Goal: Information Seeking & Learning: Learn about a topic

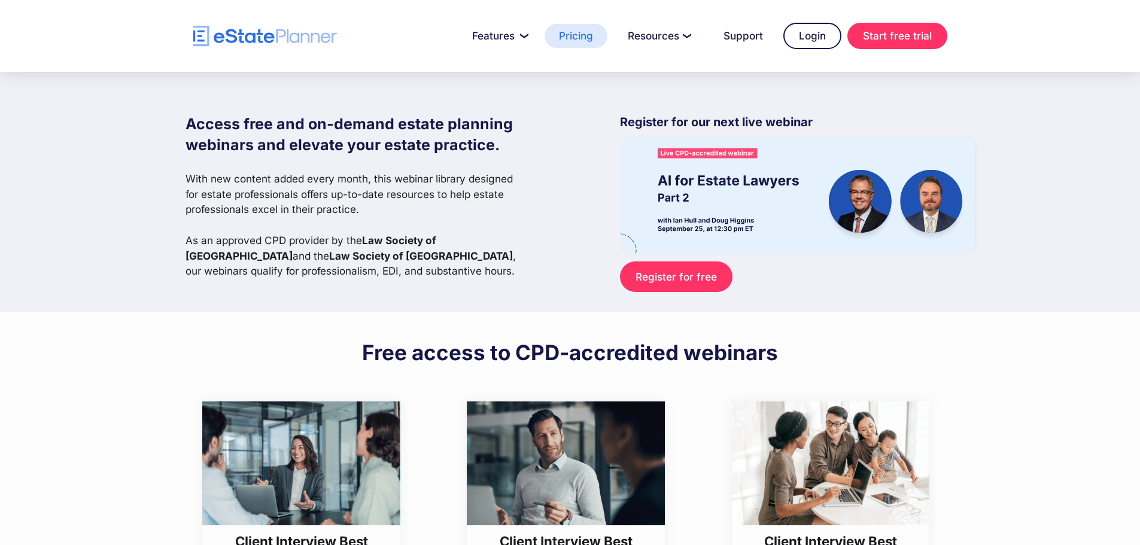
click at [567, 37] on link "Pricing" at bounding box center [576, 36] width 63 height 24
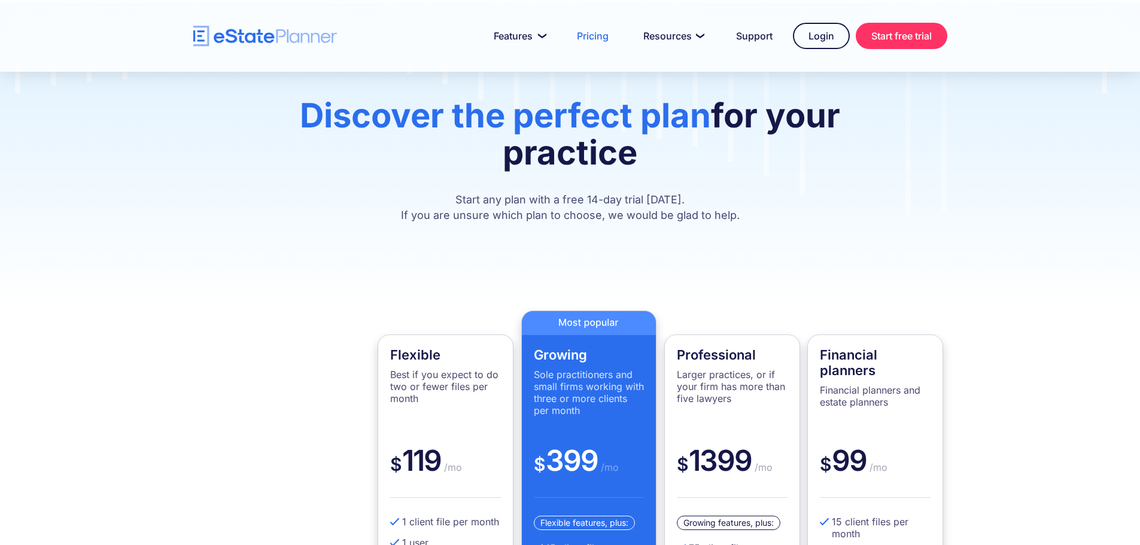
scroll to position [60, 0]
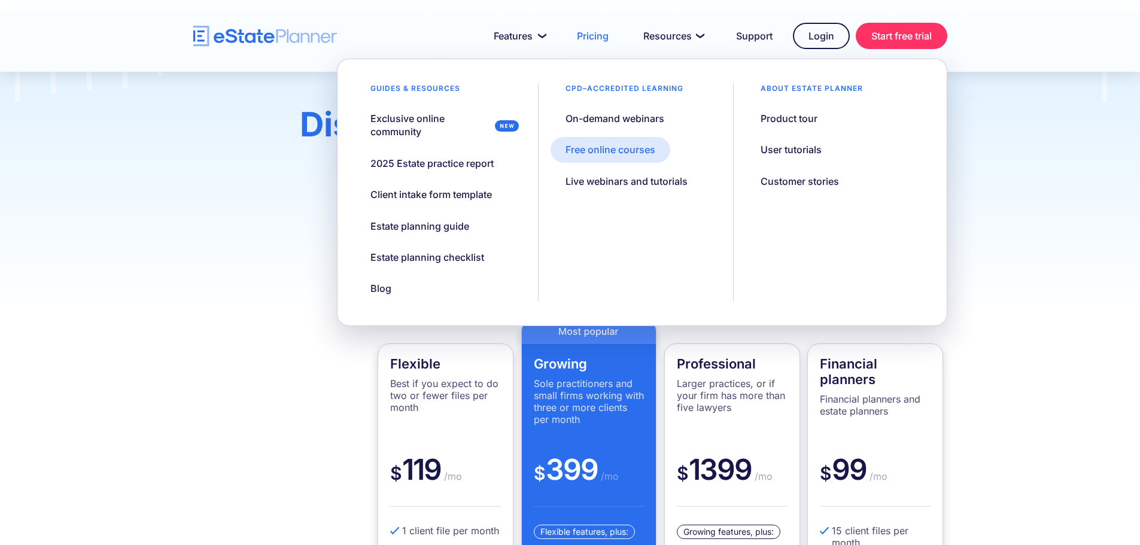
click at [618, 149] on div "Free online courses" at bounding box center [611, 149] width 90 height 13
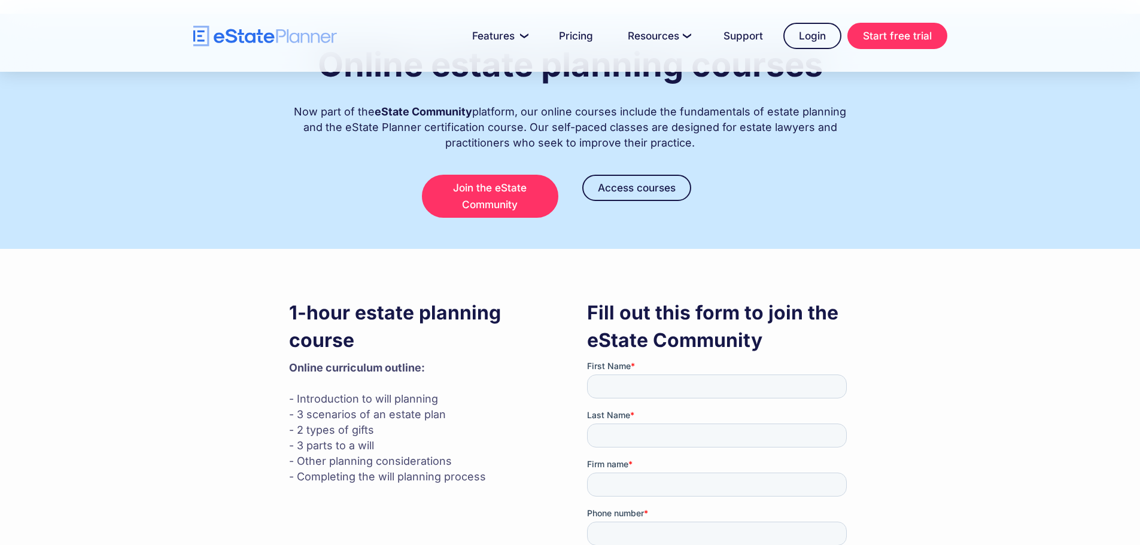
scroll to position [120, 0]
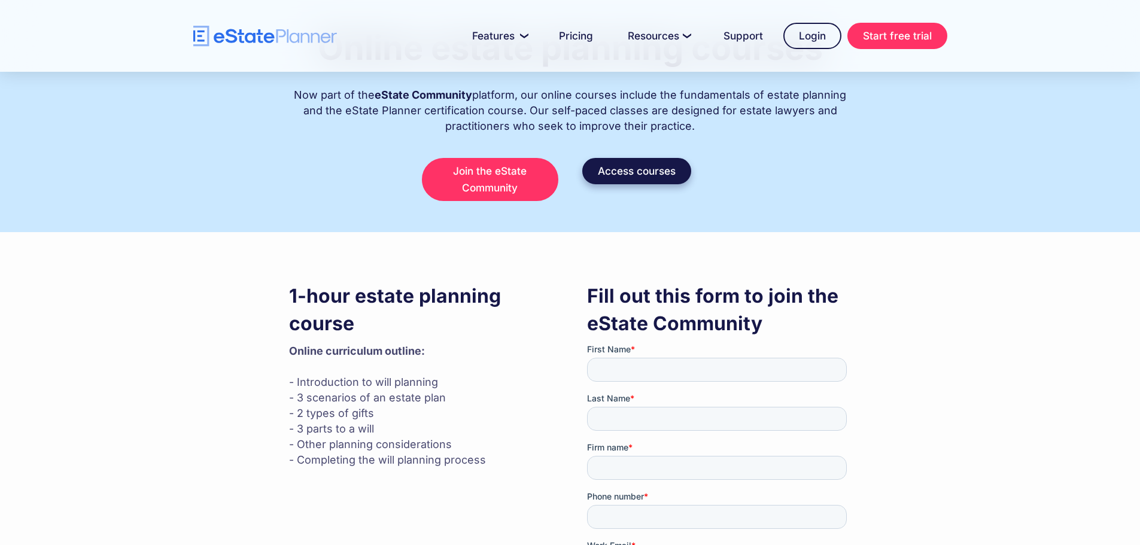
drag, startPoint x: 630, startPoint y: 171, endPoint x: 640, endPoint y: 173, distance: 10.5
click at [630, 171] on link "Access courses" at bounding box center [636, 171] width 109 height 26
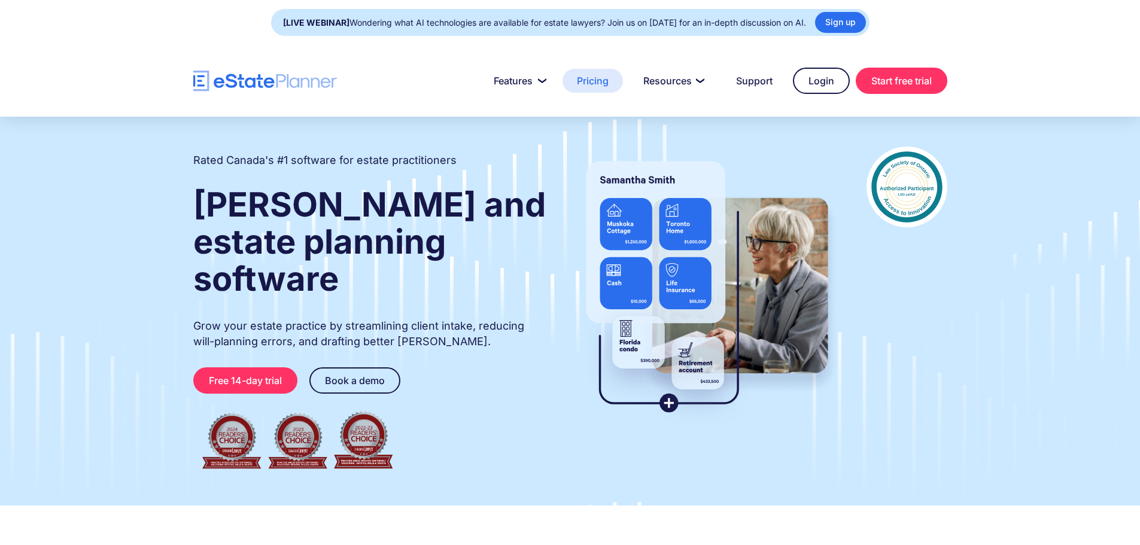
click at [591, 80] on link "Pricing" at bounding box center [593, 81] width 60 height 24
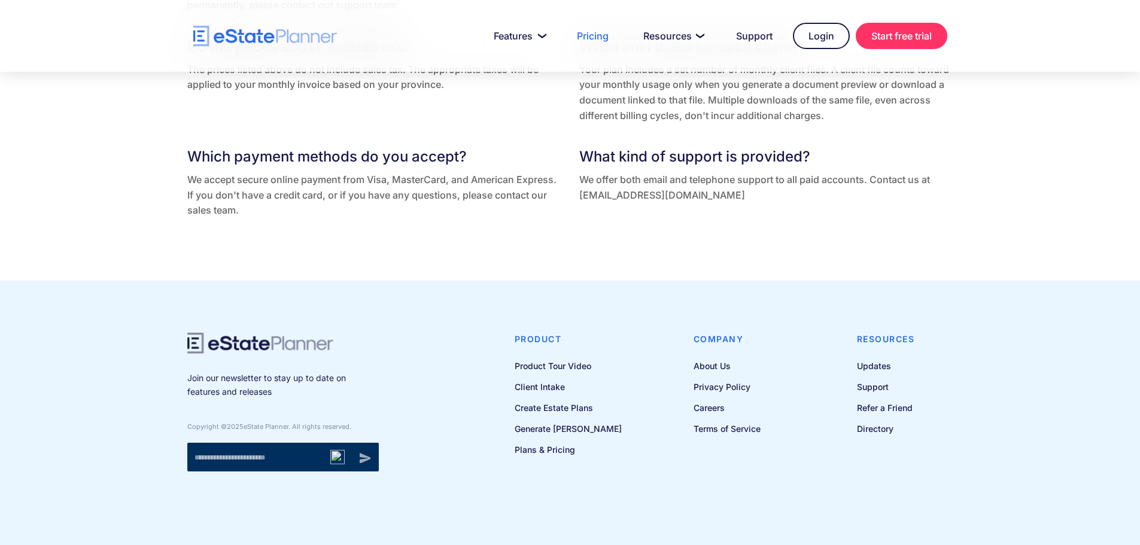
scroll to position [2611, 0]
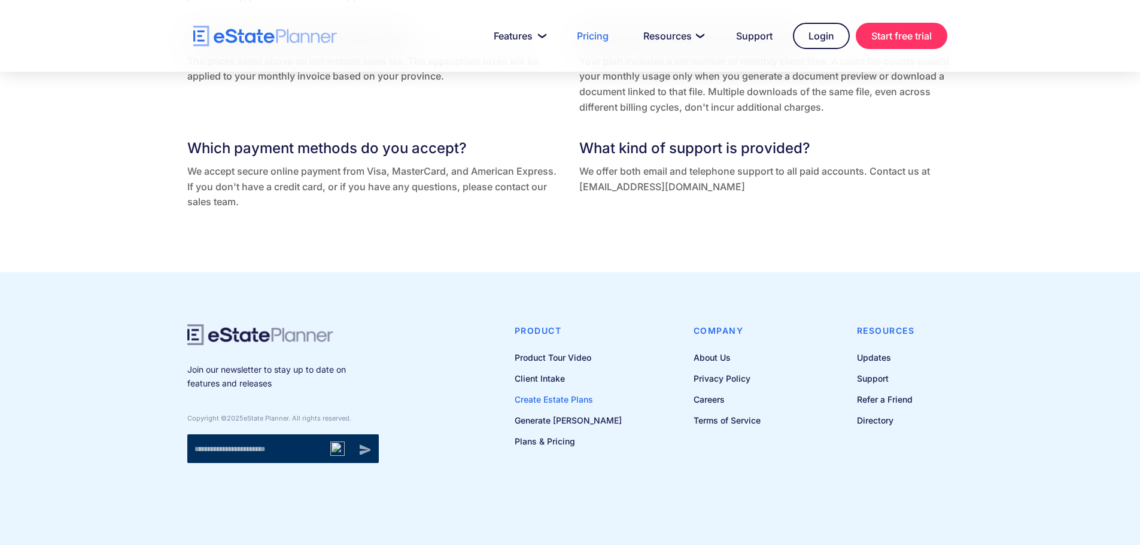
click at [569, 403] on link "Create Estate Plans" at bounding box center [568, 399] width 107 height 15
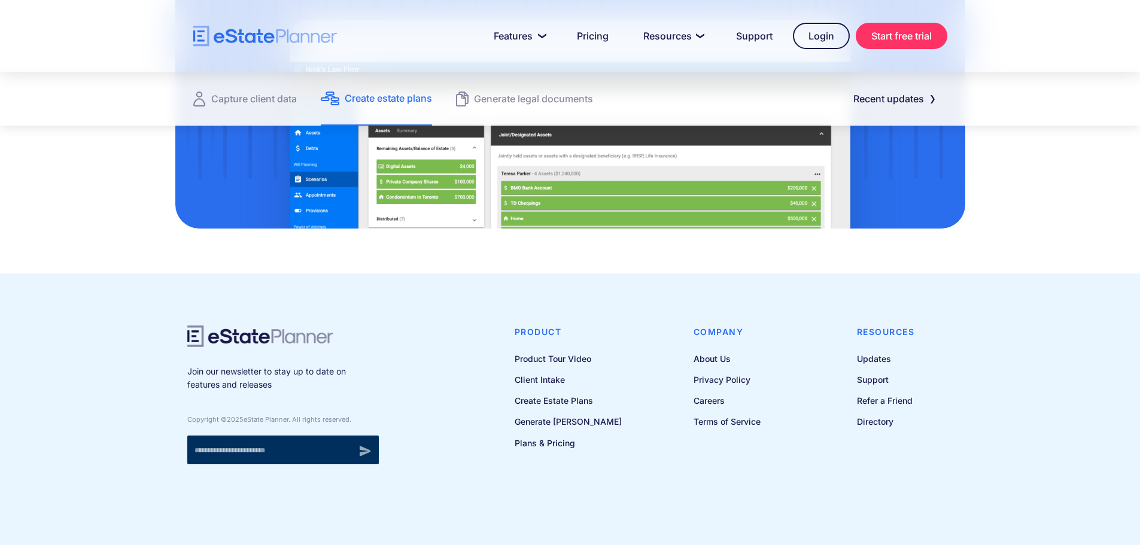
scroll to position [1676, 0]
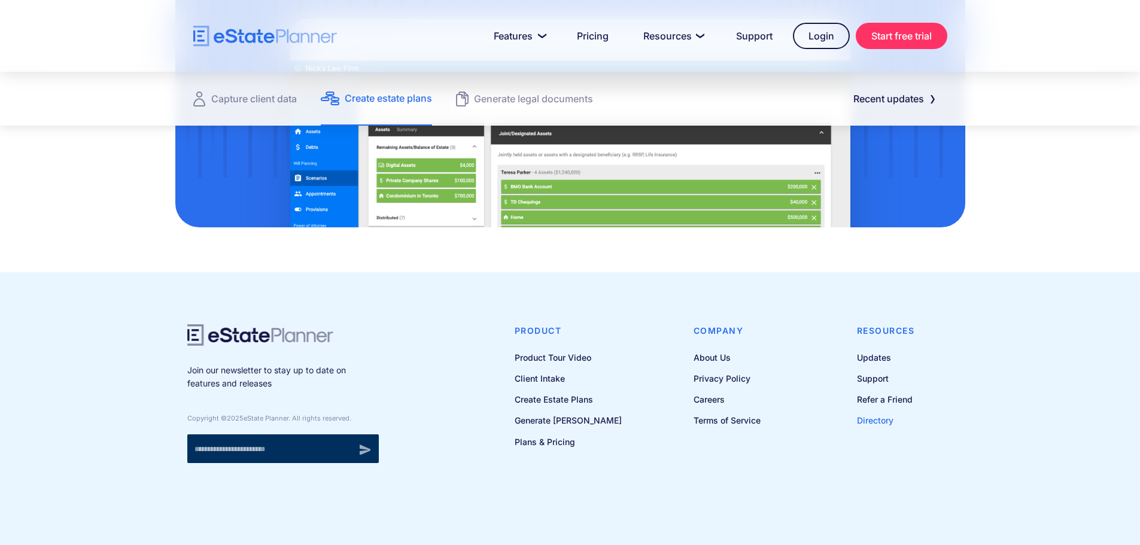
drag, startPoint x: 874, startPoint y: 419, endPoint x: 882, endPoint y: 418, distance: 7.9
click at [874, 419] on link "Directory" at bounding box center [886, 420] width 58 height 15
